Goal: Task Accomplishment & Management: Complete application form

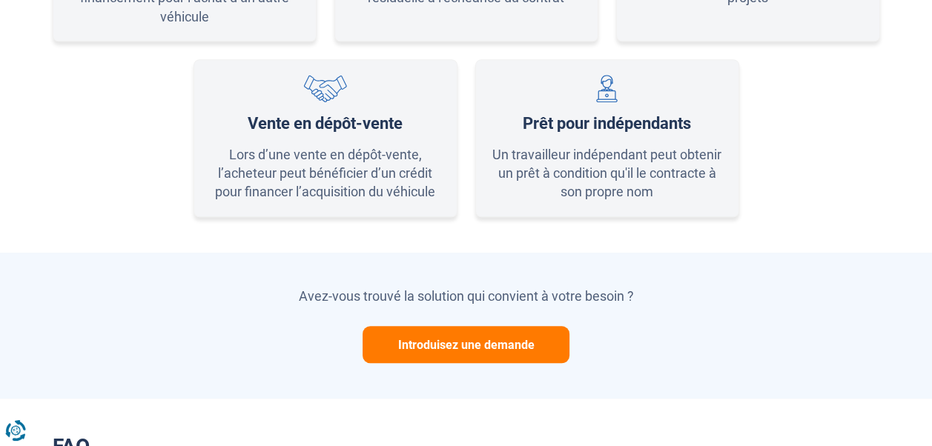
scroll to position [1038, 0]
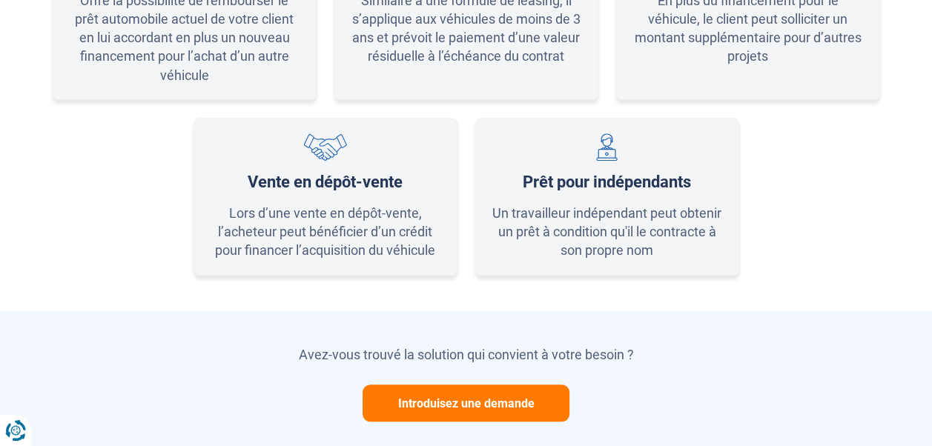
click at [460, 403] on button "Introduisez une demande" at bounding box center [466, 403] width 207 height 37
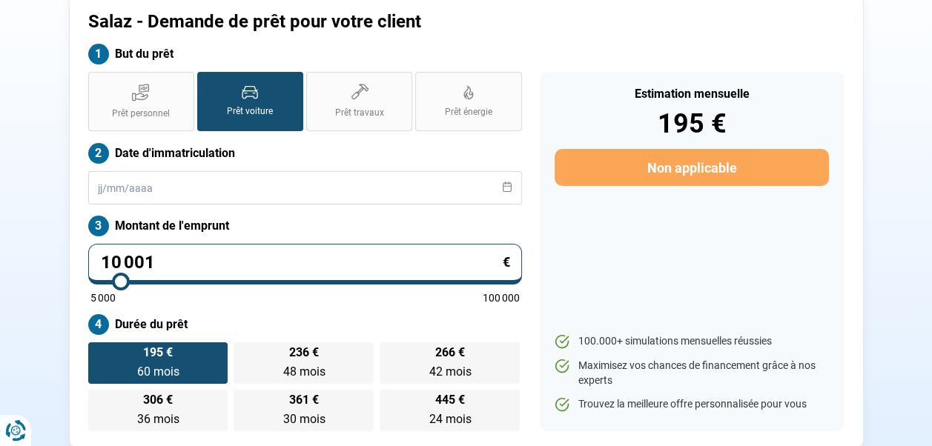
scroll to position [0, 0]
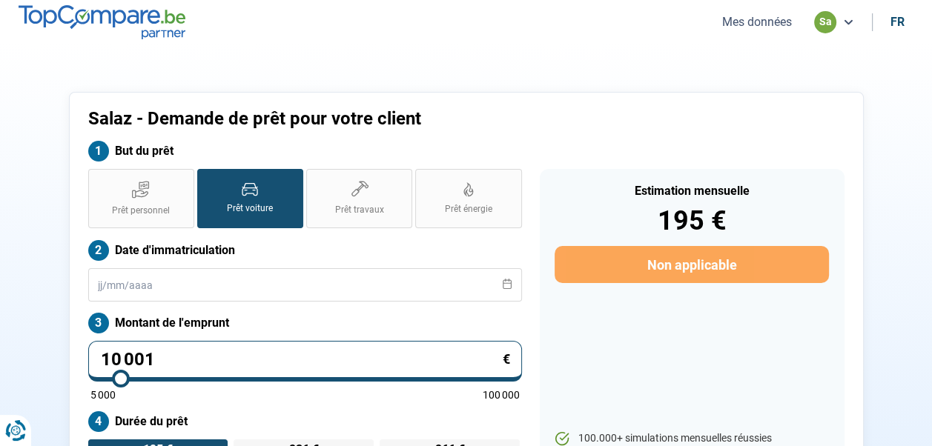
click at [752, 21] on button "Mes données" at bounding box center [757, 22] width 79 height 16
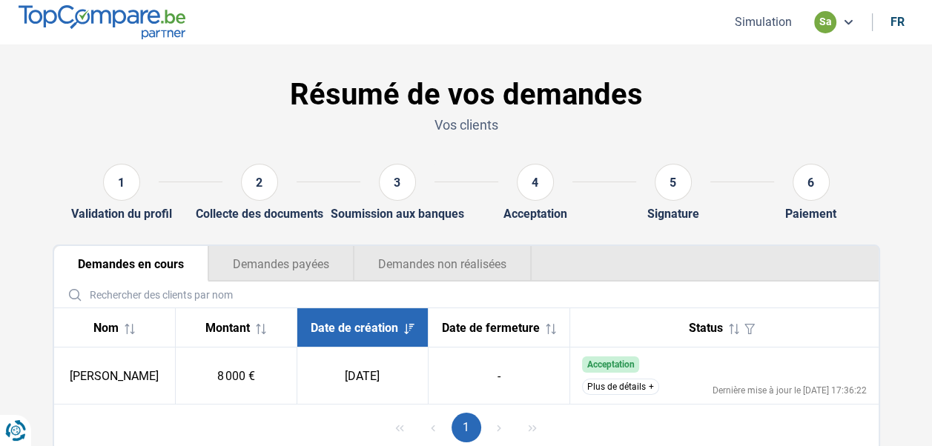
scroll to position [56, 0]
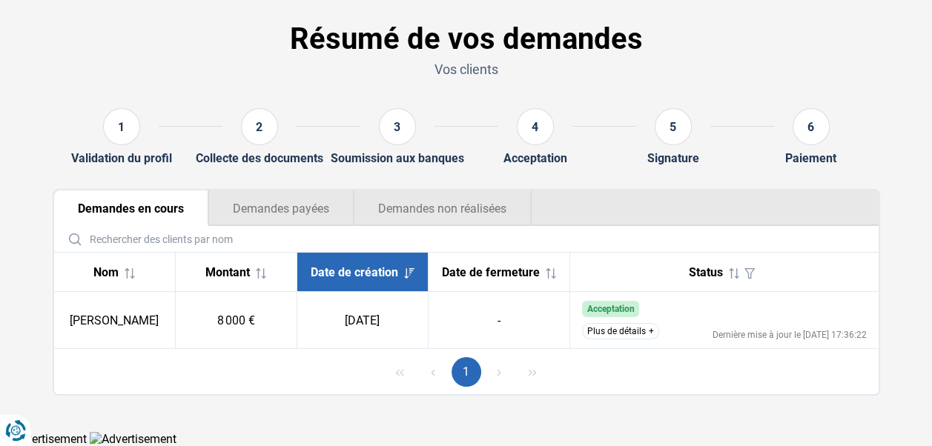
click at [630, 331] on button "Plus de détails" at bounding box center [620, 331] width 77 height 16
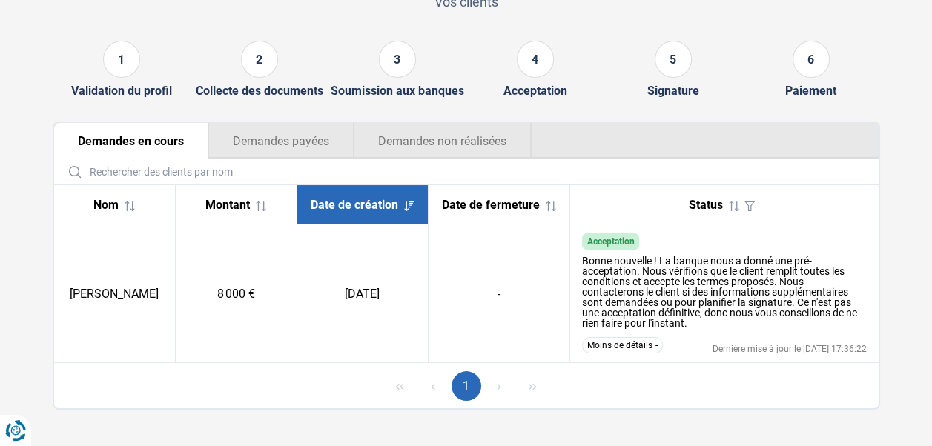
scroll to position [0, 0]
